Goal: Information Seeking & Learning: Learn about a topic

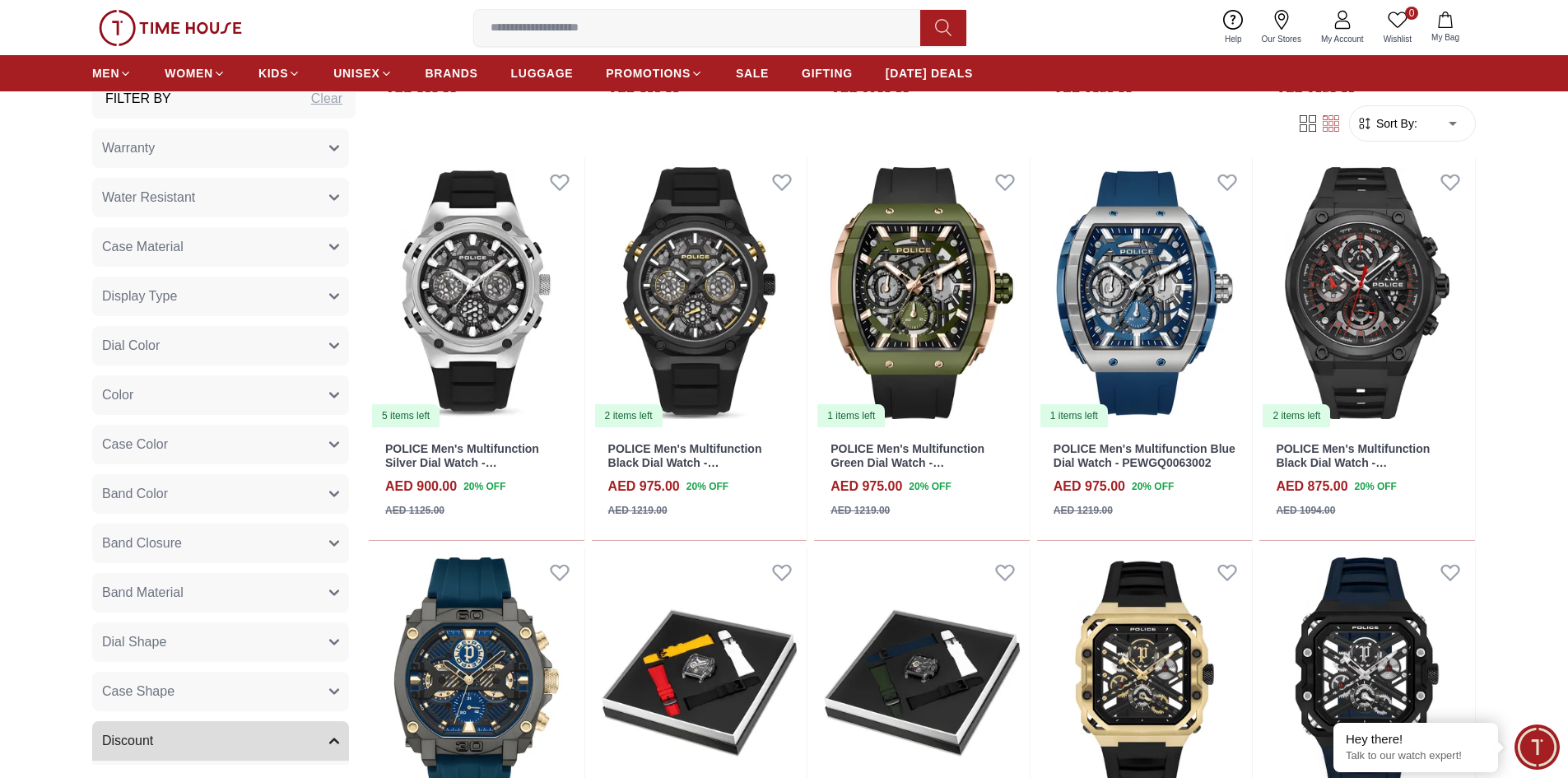
scroll to position [83, 0]
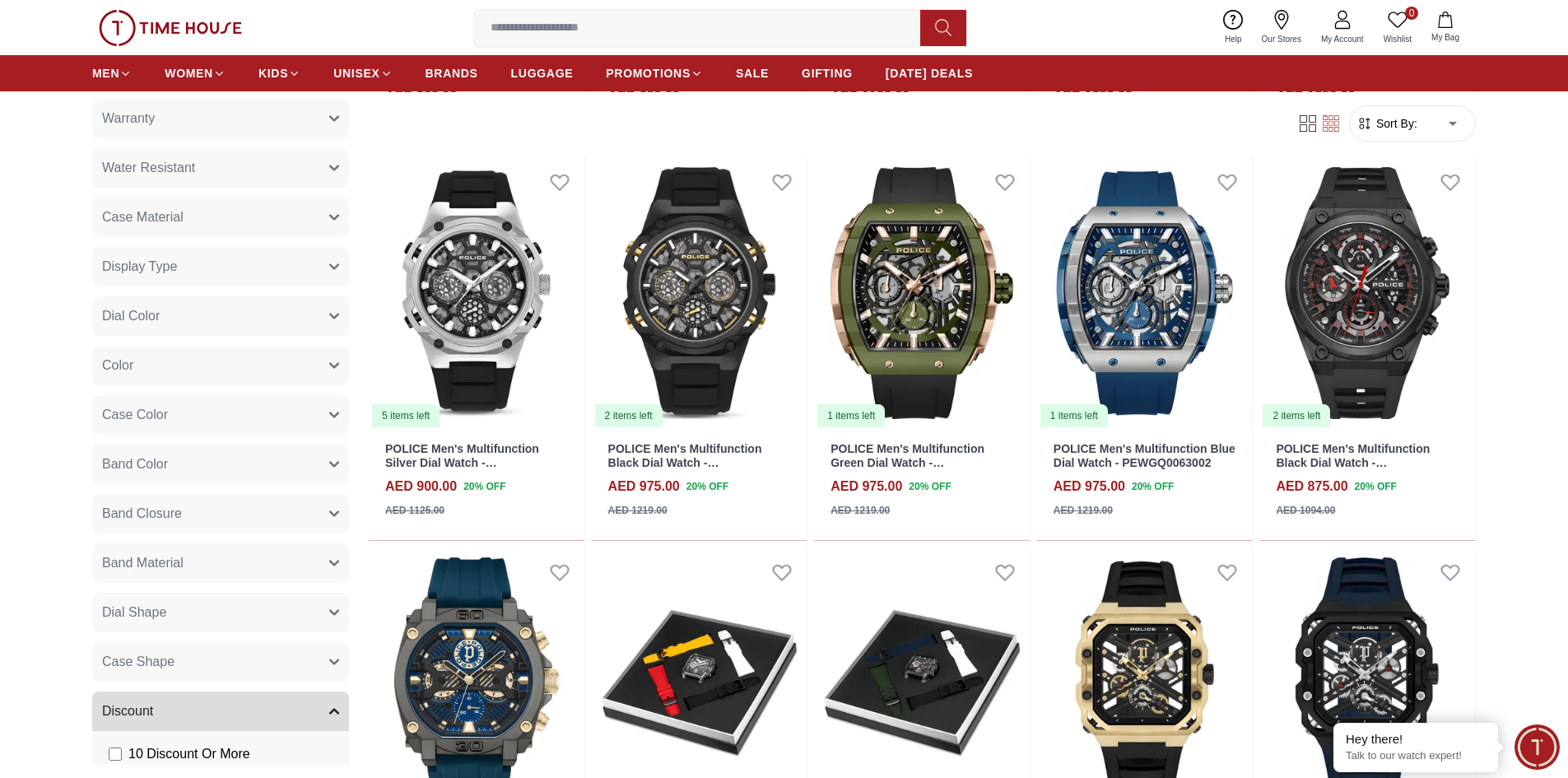
click at [245, 677] on button "Case Shape" at bounding box center [220, 662] width 257 height 40
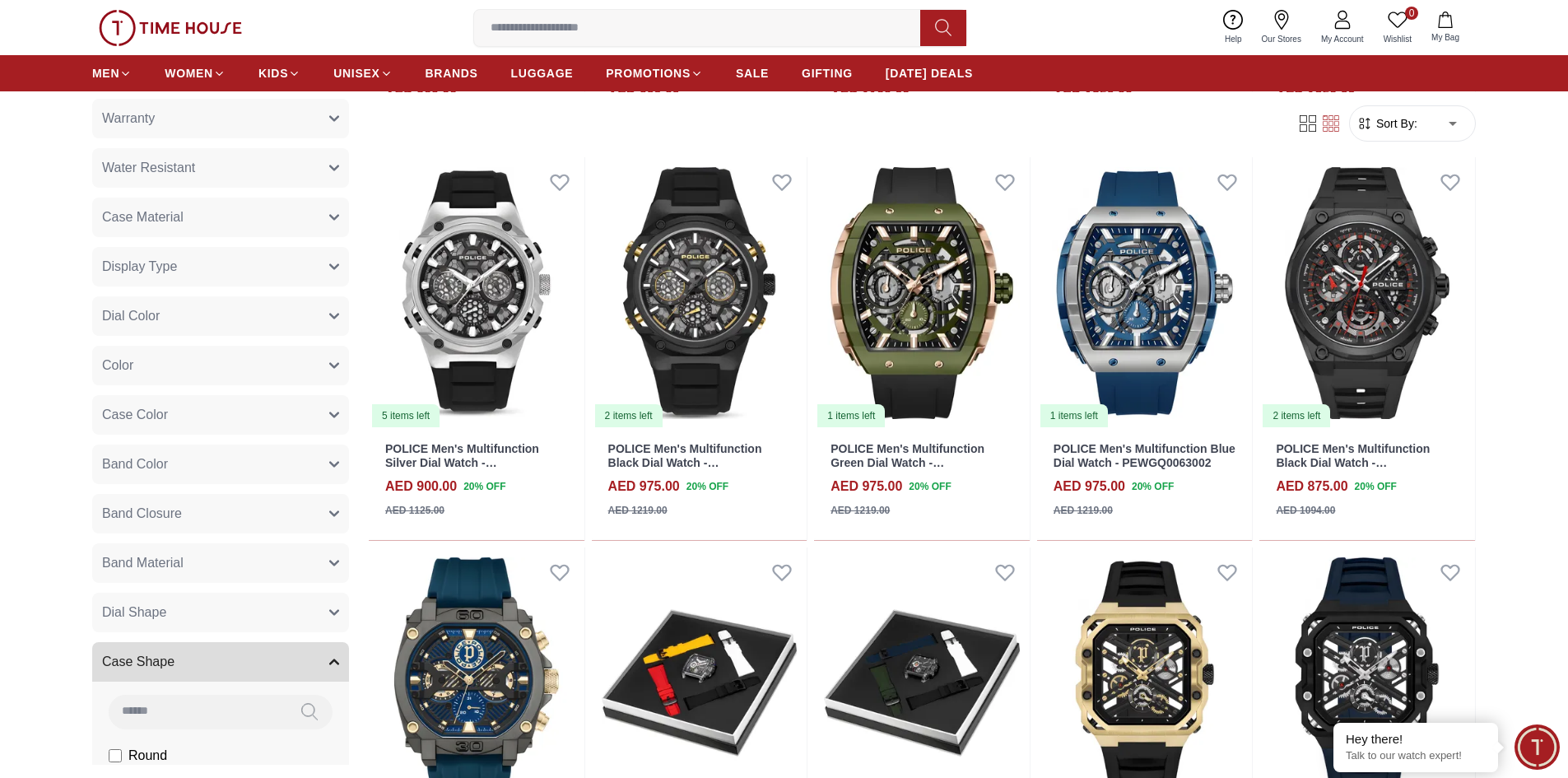
click at [245, 676] on button "Case Shape" at bounding box center [220, 662] width 257 height 40
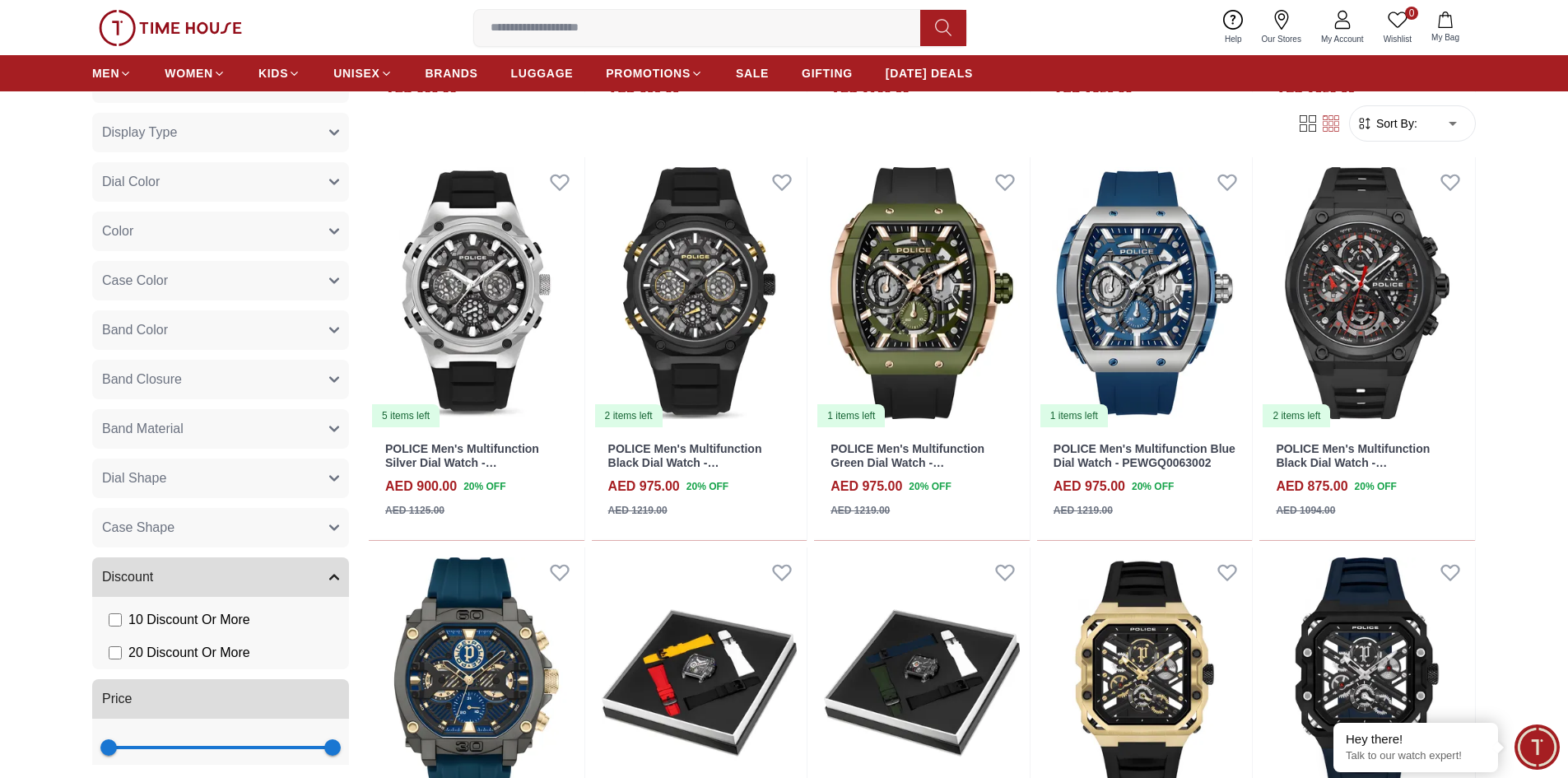
scroll to position [188, 0]
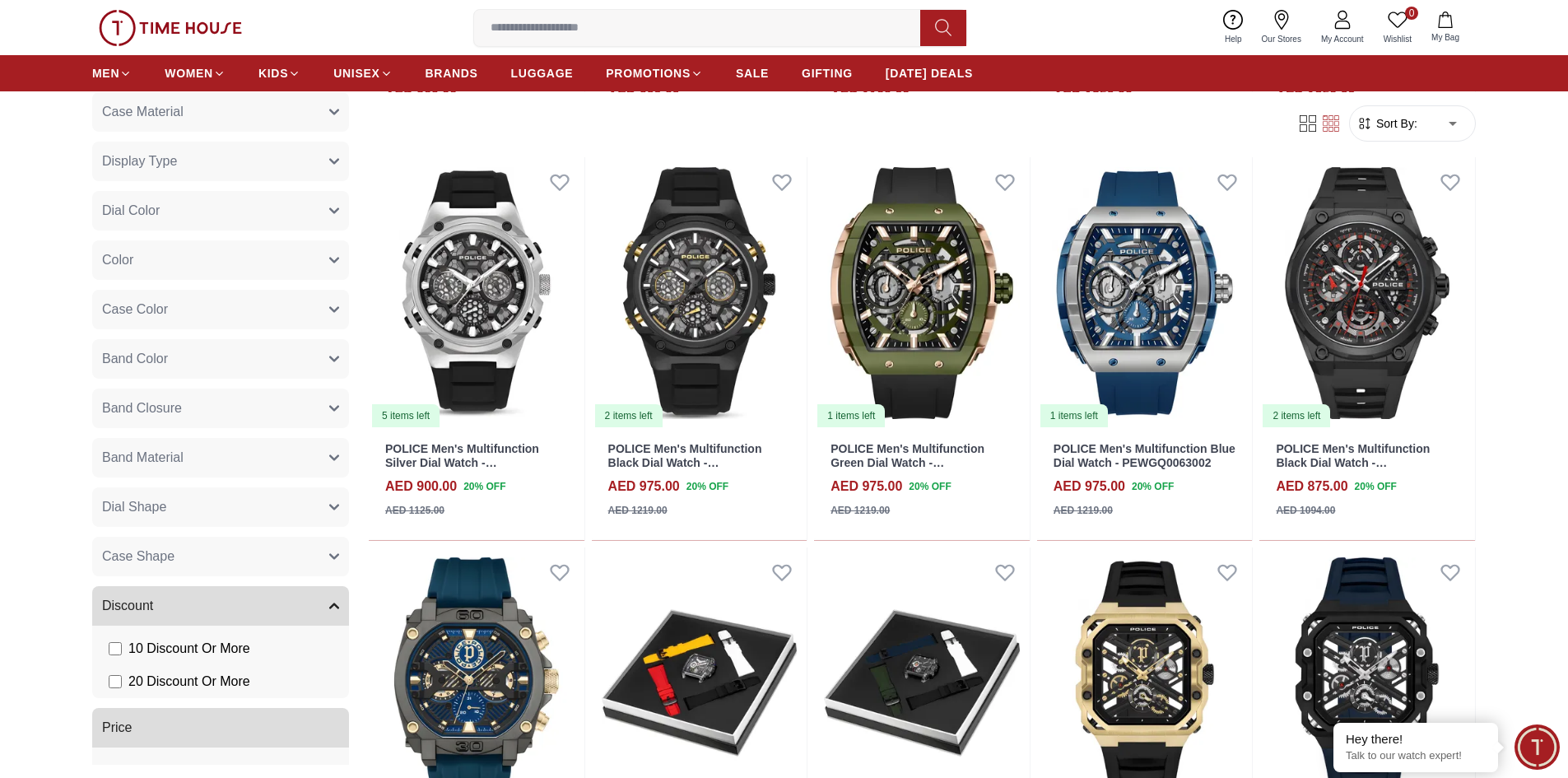
click at [239, 612] on button "Discount" at bounding box center [220, 606] width 257 height 40
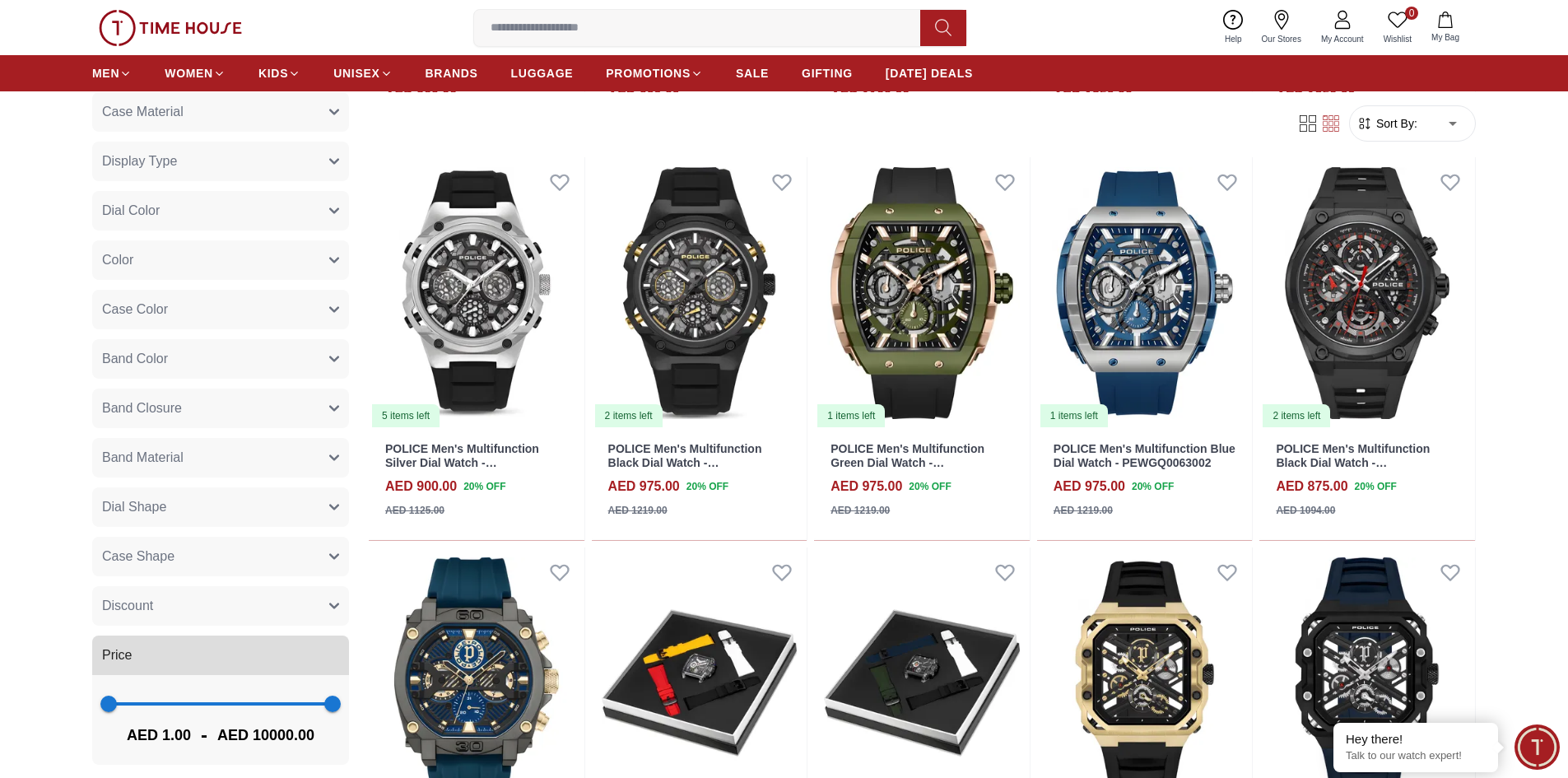
click at [227, 639] on button "Price" at bounding box center [220, 656] width 257 height 40
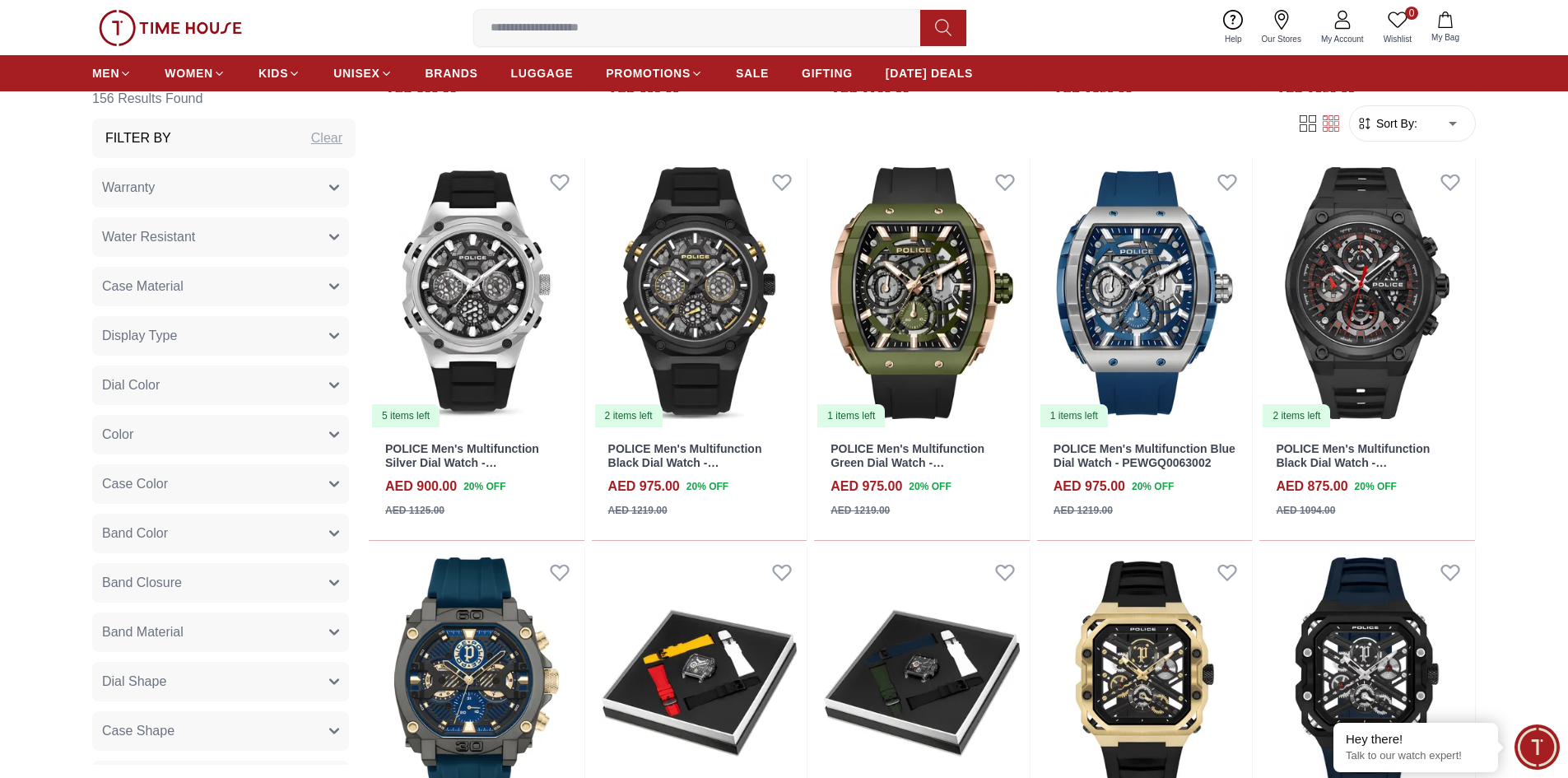
scroll to position [0, 0]
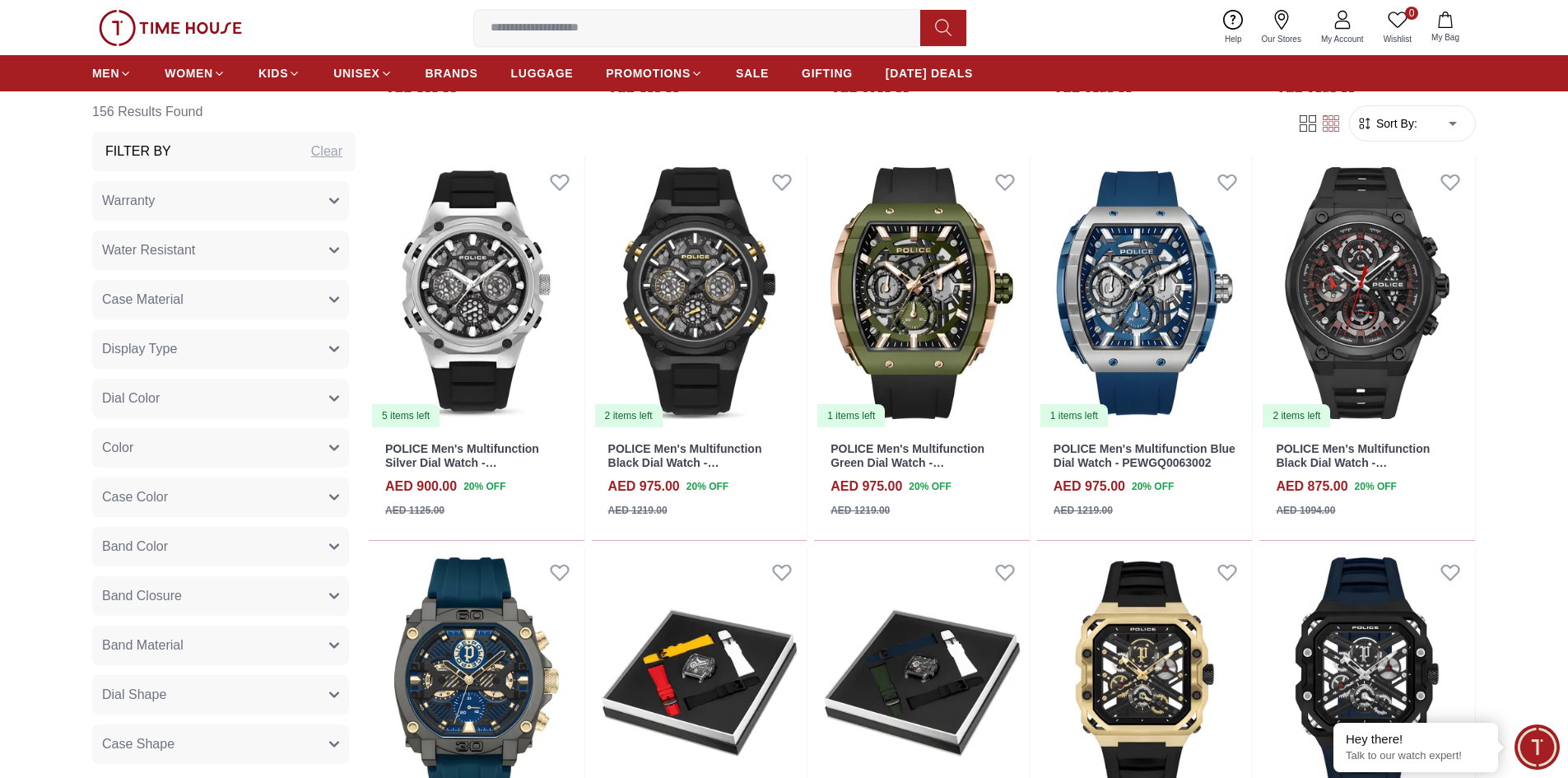
click at [214, 199] on button "Warranty" at bounding box center [220, 201] width 257 height 40
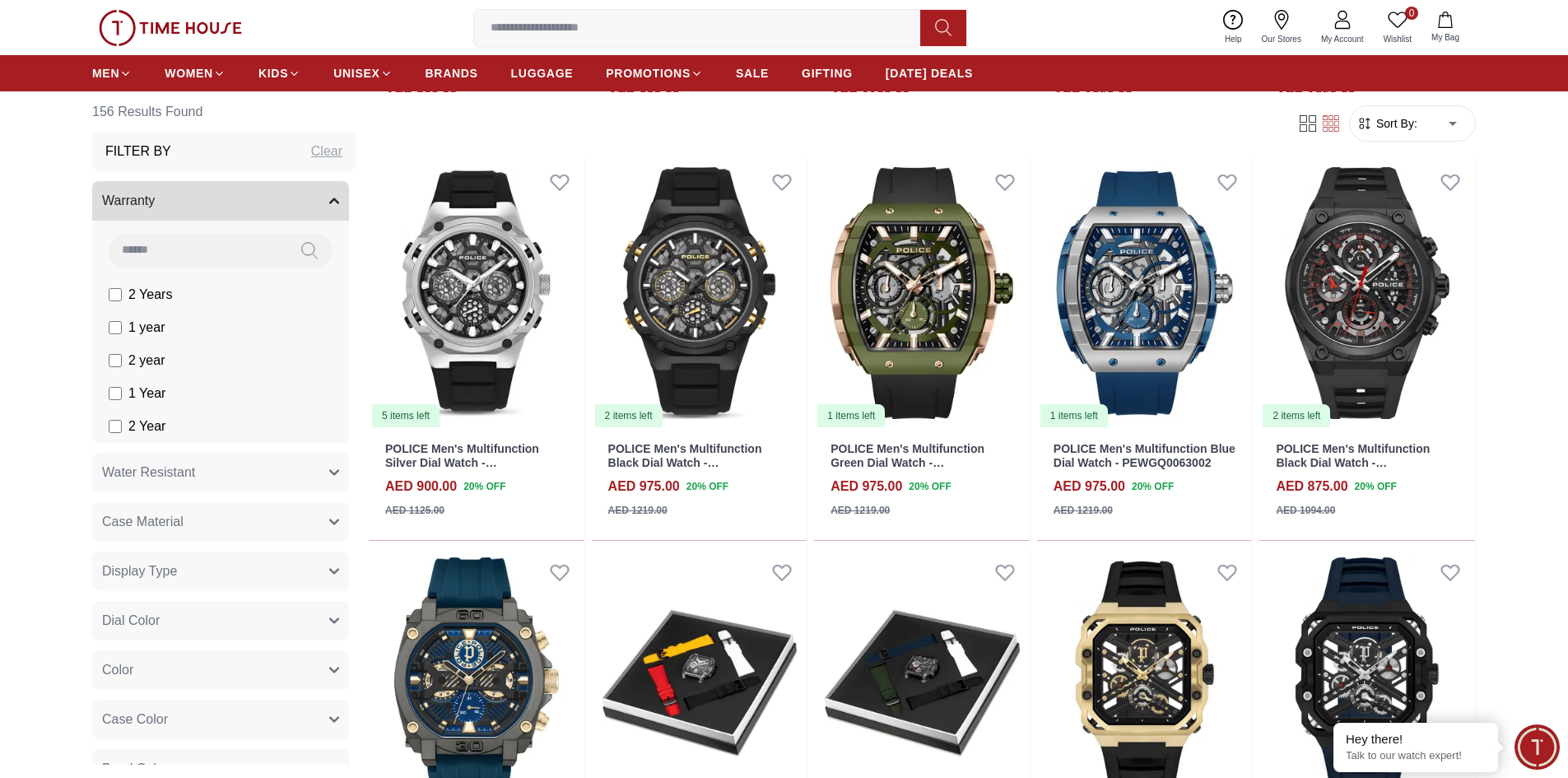
click at [212, 208] on button "Warranty" at bounding box center [220, 201] width 257 height 40
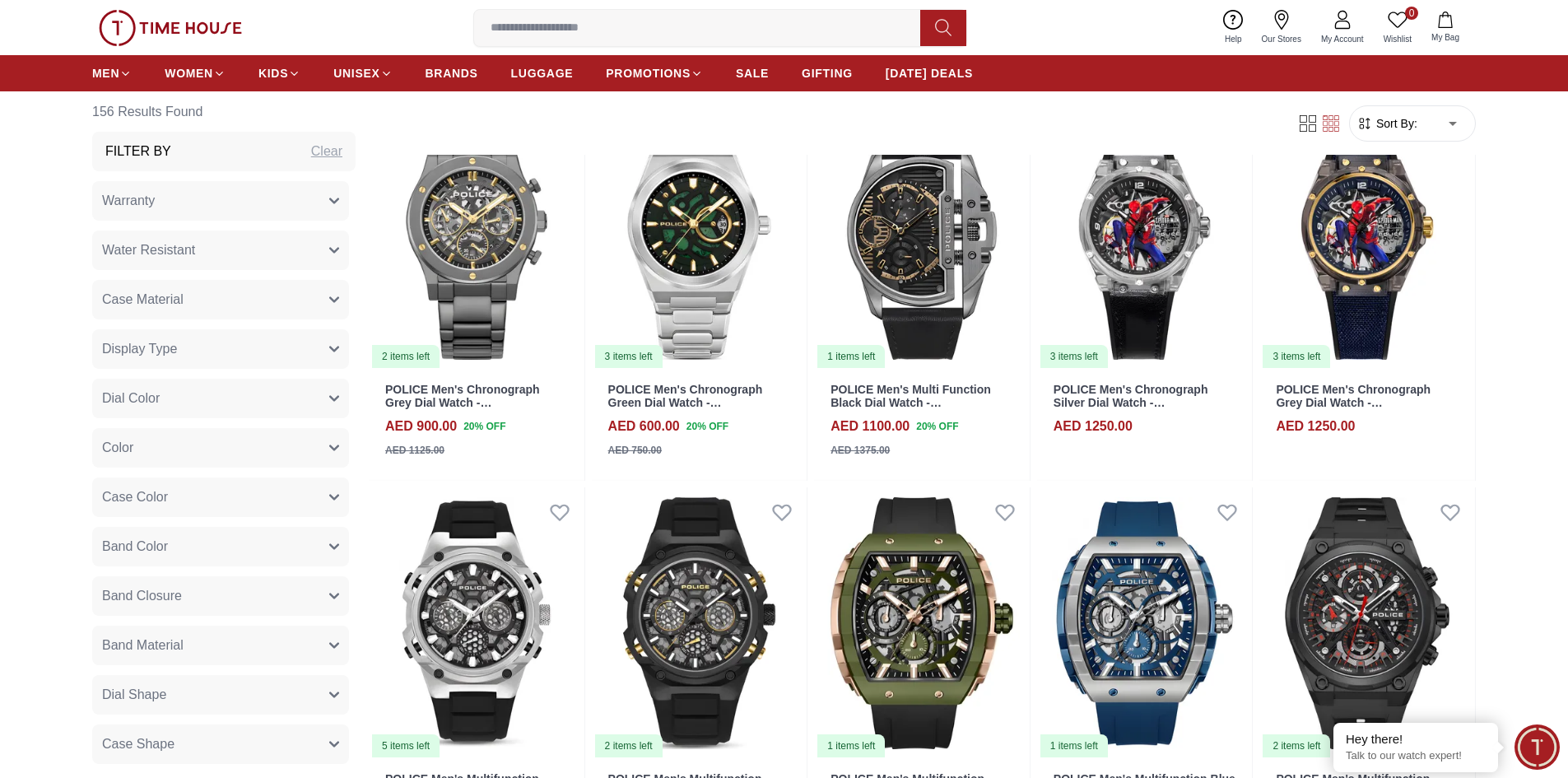
scroll to position [1153, 0]
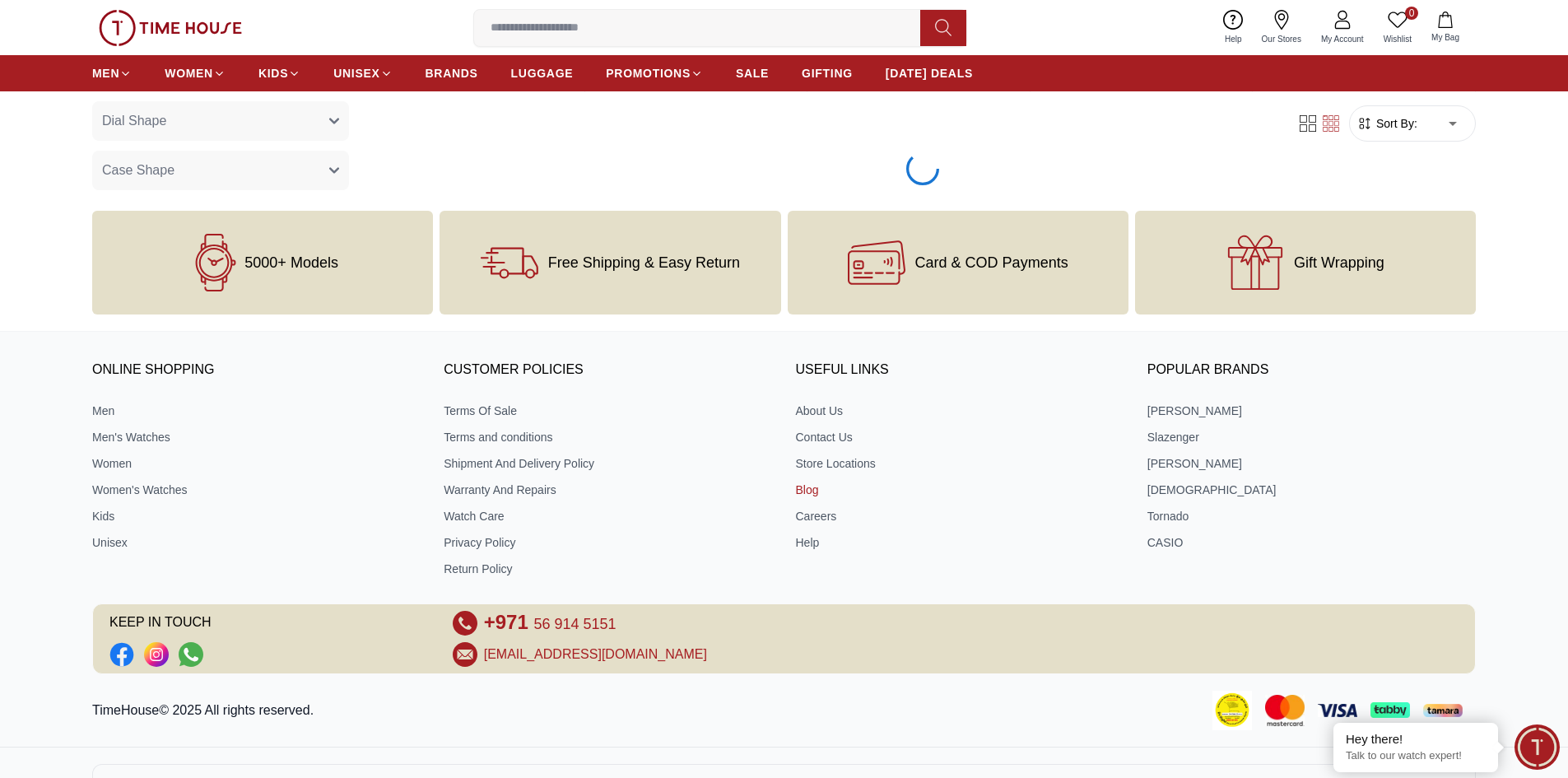
scroll to position [2385, 0]
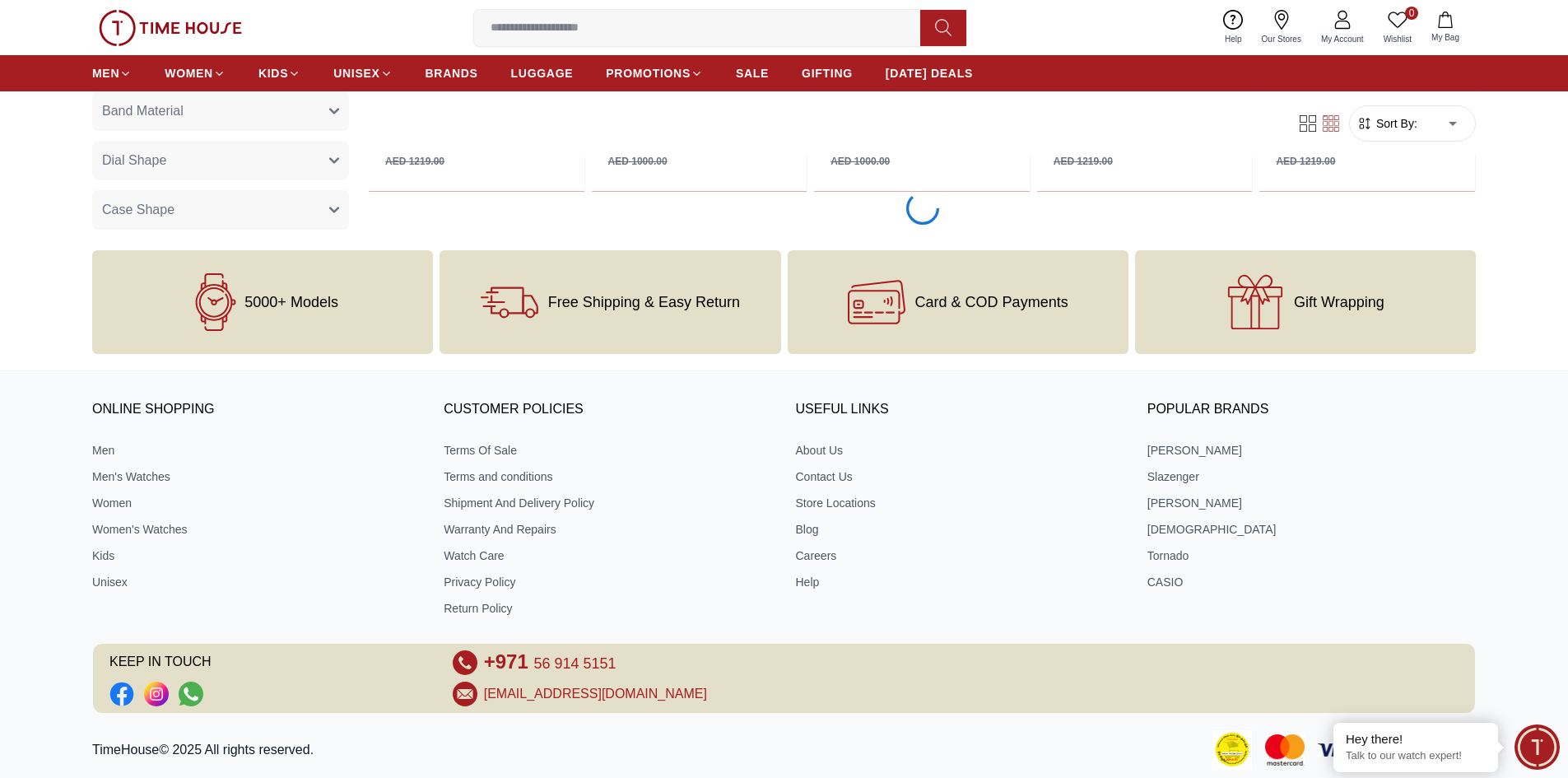
click at [278, 319] on div "5000+ Models" at bounding box center [262, 302] width 341 height 103
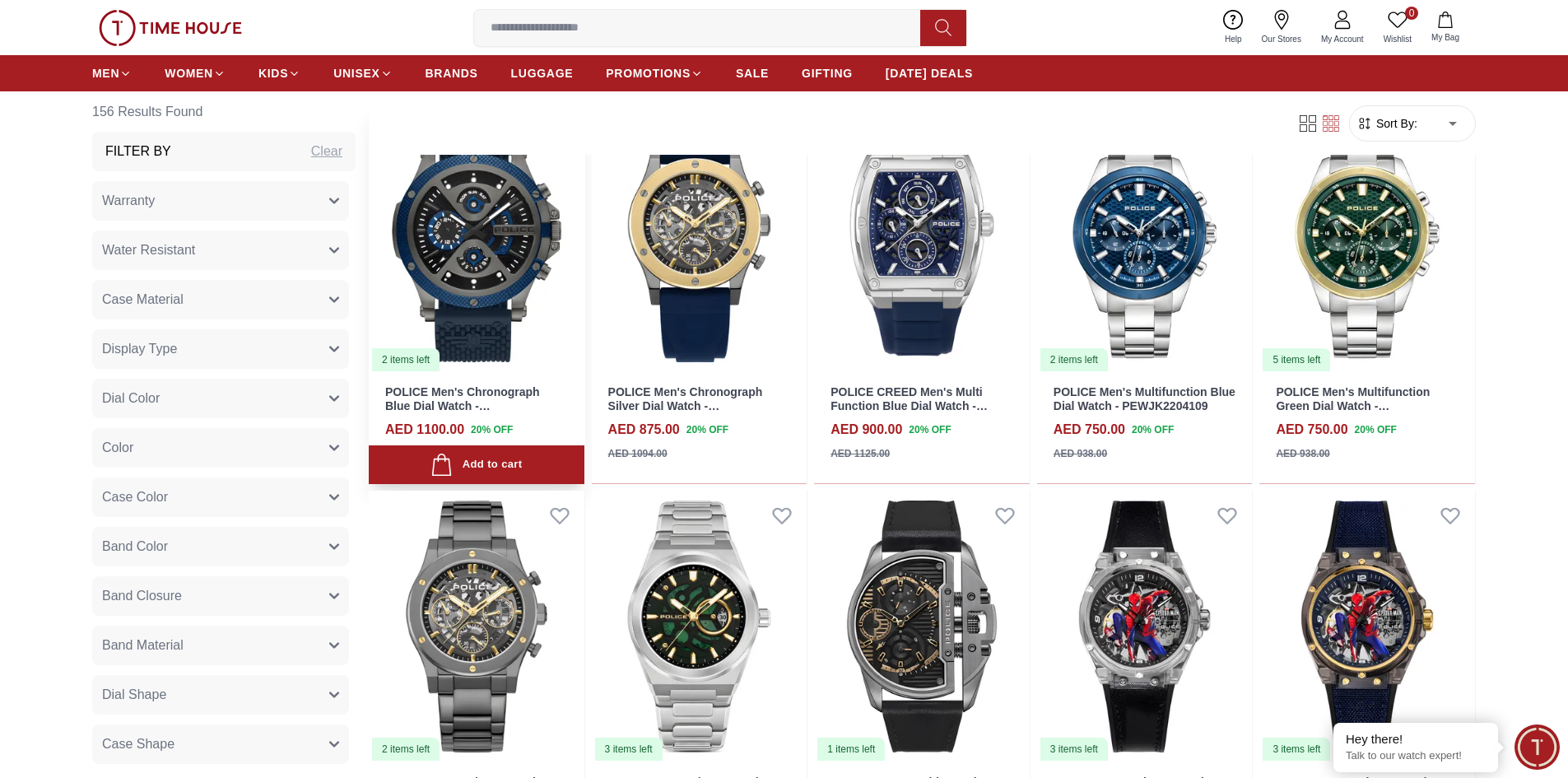
scroll to position [657, 0]
